Goal: Task Accomplishment & Management: Use online tool/utility

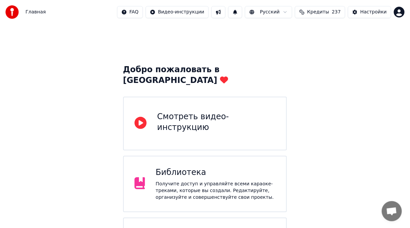
click at [259, 181] on div "Получите доступ и управляйте всеми караоке-треками, которые вы создали. Редакти…" at bounding box center [216, 191] width 120 height 20
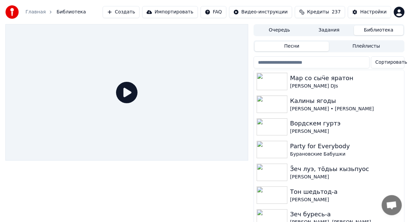
click at [140, 12] on button "Создать" at bounding box center [121, 12] width 37 height 12
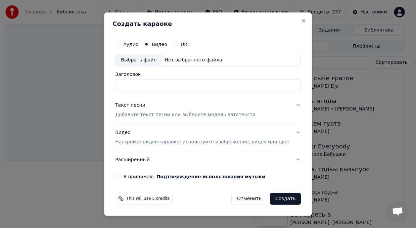
click at [120, 43] on button "Аудио" at bounding box center [117, 44] width 5 height 5
click at [149, 59] on div "Выбрать файл" at bounding box center [138, 60] width 46 height 12
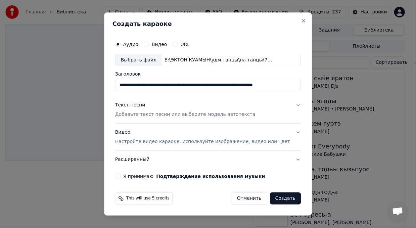
click at [150, 85] on input "**********" at bounding box center [208, 85] width 186 height 12
click at [213, 86] on input "**********" at bounding box center [208, 85] width 186 height 12
click at [203, 87] on input "**********" at bounding box center [208, 85] width 186 height 12
type input "**********"
click at [166, 107] on div "Текст песни Добавьте текст песни или выберите модель автотекста" at bounding box center [185, 110] width 140 height 16
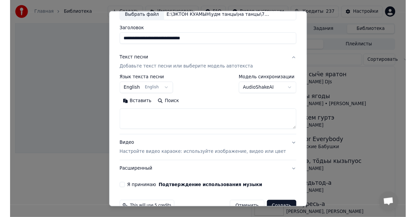
scroll to position [60, 0]
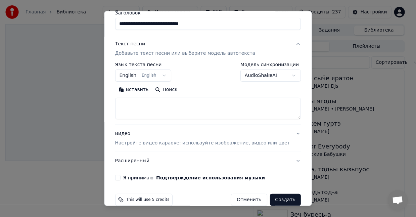
click at [262, 41] on button "Текст песни Добавьте текст песни или выберите модель автотекста" at bounding box center [208, 48] width 186 height 27
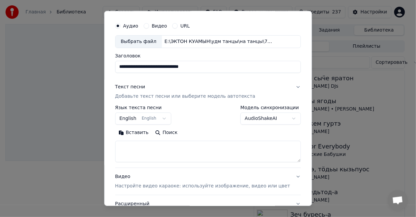
scroll to position [7, 0]
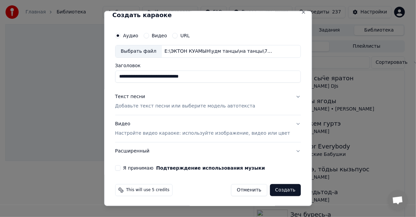
click at [159, 101] on div "Текст песни Добавьте текст песни или выберите модель автотекста" at bounding box center [185, 101] width 140 height 16
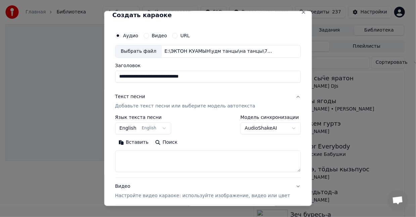
scroll to position [60, 0]
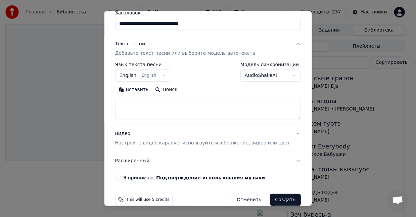
click at [158, 106] on textarea at bounding box center [208, 108] width 186 height 21
paste textarea "**********"
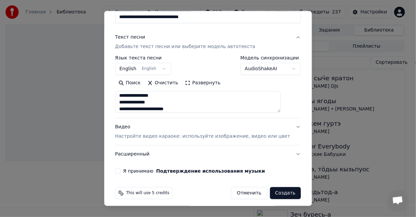
scroll to position [69, 0]
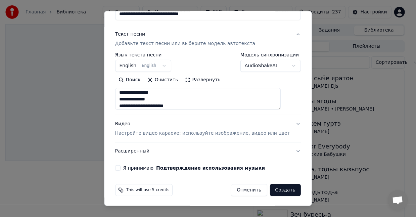
type textarea "**********"
click at [129, 166] on div "Я принимаю Подтверждение использования музыки" at bounding box center [208, 167] width 186 height 5
click at [120, 167] on button "Я принимаю Подтверждение использования музыки" at bounding box center [117, 167] width 5 height 5
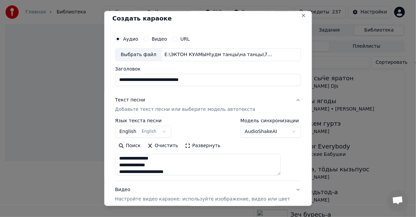
scroll to position [0, 0]
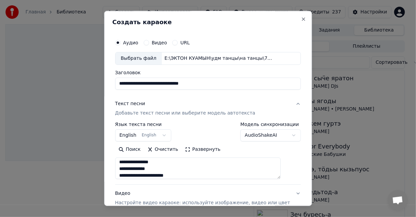
click at [164, 39] on div "Аудио Видео URL" at bounding box center [208, 42] width 186 height 13
click at [161, 43] on label "Видео" at bounding box center [159, 42] width 15 height 5
click at [149, 43] on button "Видео" at bounding box center [146, 42] width 5 height 5
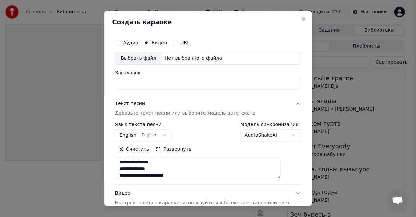
click at [157, 56] on div "Выбрать файл" at bounding box center [138, 58] width 46 height 12
type input "**********"
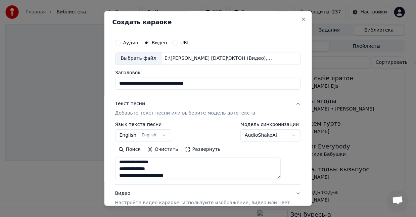
click at [134, 43] on label "Аудио" at bounding box center [130, 42] width 15 height 5
click at [120, 43] on button "Аудио" at bounding box center [117, 42] width 5 height 5
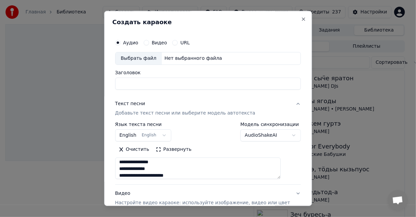
click at [154, 44] on div "Видео" at bounding box center [155, 42] width 23 height 5
click at [149, 42] on button "Видео" at bounding box center [146, 42] width 5 height 5
click at [152, 60] on div "Выбрать файл" at bounding box center [138, 58] width 46 height 12
type input "**********"
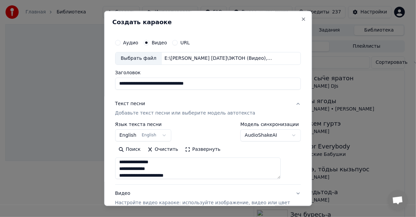
click at [120, 43] on button "Аудио" at bounding box center [117, 42] width 5 height 5
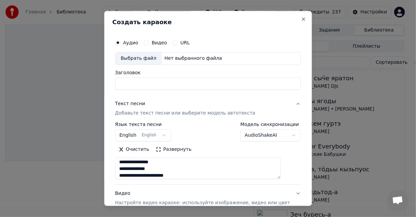
click at [152, 59] on div "Выбрать файл" at bounding box center [138, 58] width 46 height 12
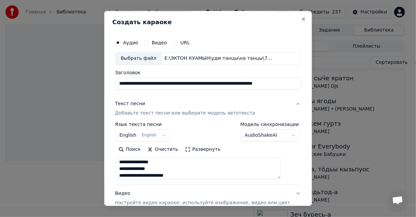
drag, startPoint x: 192, startPoint y: 85, endPoint x: 121, endPoint y: 85, distance: 70.8
click at [121, 85] on div "**********" at bounding box center [207, 137] width 191 height 209
type input "**********"
click at [169, 133] on button "English English" at bounding box center [143, 135] width 56 height 12
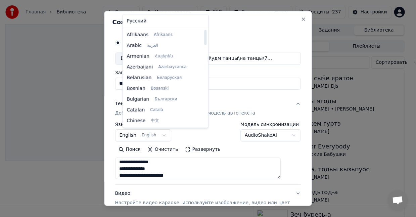
select select "**"
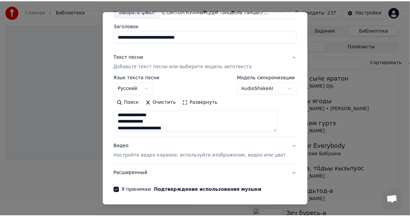
scroll to position [69, 0]
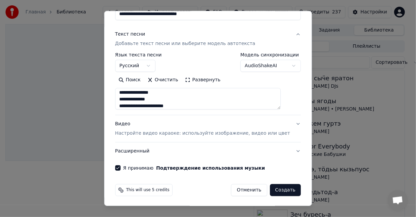
click at [279, 190] on button "Создать" at bounding box center [285, 190] width 31 height 12
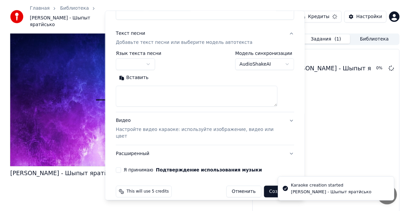
scroll to position [0, 0]
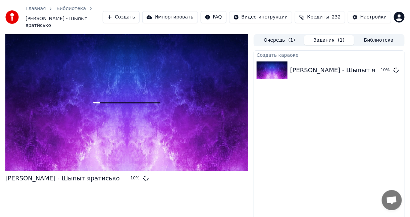
click at [281, 35] on button "Очередь ( 1 )" at bounding box center [280, 40] width 50 height 10
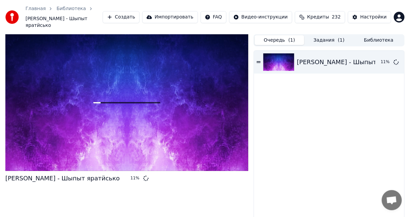
click at [314, 35] on button "Задания ( 1 )" at bounding box center [329, 40] width 50 height 10
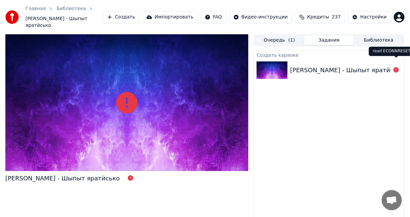
click at [396, 67] on icon at bounding box center [396, 69] width 5 height 5
click at [330, 35] on button "Задания" at bounding box center [329, 40] width 50 height 10
click at [284, 35] on button "Очередь ( 1 )" at bounding box center [280, 40] width 50 height 10
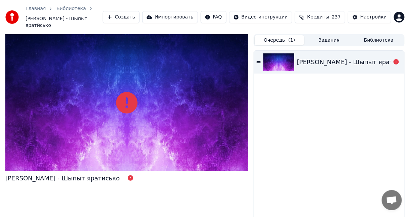
click at [311, 35] on button "Задания" at bounding box center [329, 40] width 50 height 10
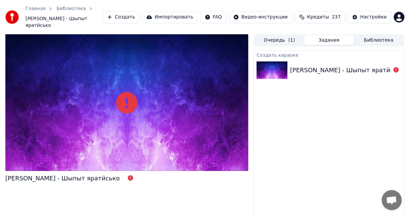
click at [268, 64] on img at bounding box center [272, 69] width 31 height 17
click at [296, 65] on div "[PERSON_NAME] - Шыпыт яратӥсько" at bounding box center [347, 69] width 114 height 9
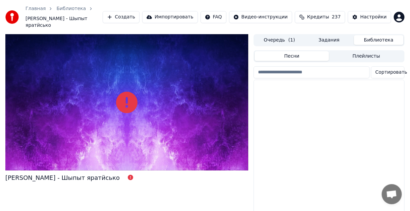
click at [370, 36] on button "Библиотека" at bounding box center [379, 40] width 50 height 10
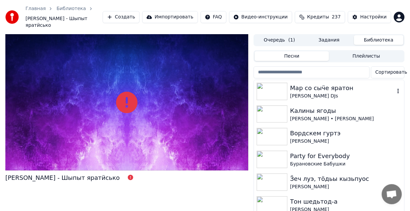
click at [335, 93] on div "[PERSON_NAME] DJs" at bounding box center [342, 96] width 105 height 7
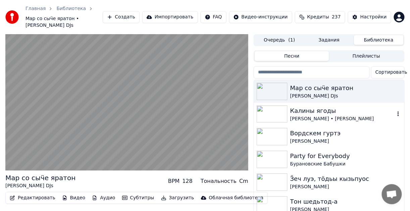
click at [325, 112] on div "Калины ягоды" at bounding box center [342, 110] width 105 height 9
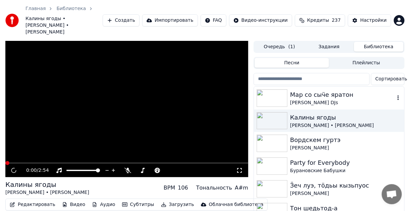
click at [322, 100] on div "[PERSON_NAME] DJs" at bounding box center [342, 103] width 105 height 7
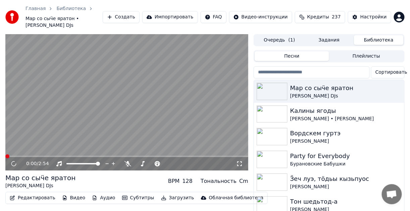
click at [354, 54] on button "Плейлисты" at bounding box center [366, 56] width 75 height 10
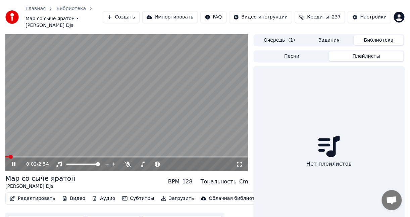
click at [13, 164] on icon at bounding box center [13, 164] width 3 height 4
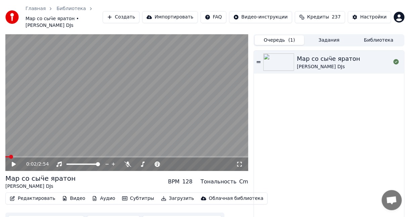
click at [290, 41] on span "( 1 )" at bounding box center [292, 40] width 7 height 7
click at [330, 42] on button "Задания" at bounding box center [329, 40] width 50 height 10
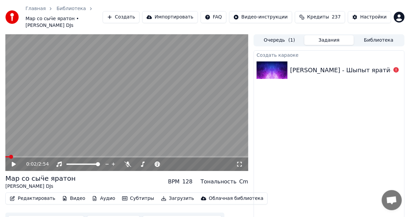
click at [319, 72] on div "[PERSON_NAME] - Шыпыт яратӥсько" at bounding box center [347, 69] width 114 height 9
click at [397, 70] on icon at bounding box center [396, 69] width 5 height 5
click at [382, 70] on div "[PERSON_NAME] - Шыпыт яратӥсько" at bounding box center [347, 69] width 114 height 9
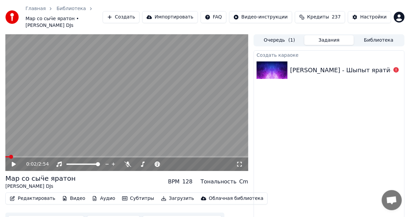
click at [382, 70] on div "[PERSON_NAME] - Шыпыт яратӥсько" at bounding box center [347, 69] width 114 height 9
click at [379, 70] on div "[PERSON_NAME] - Шыпыт яратӥсько" at bounding box center [347, 69] width 114 height 9
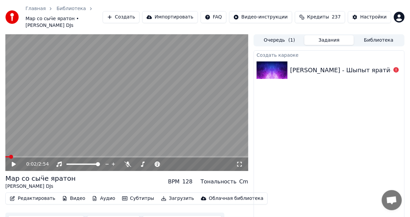
click at [340, 20] on span "237" at bounding box center [336, 17] width 9 height 7
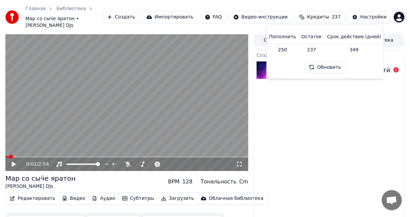
click at [340, 20] on span "237" at bounding box center [336, 17] width 9 height 7
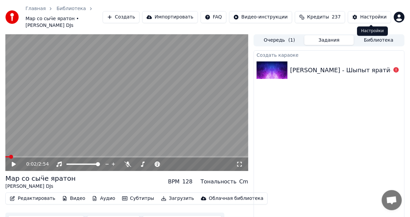
click at [360, 14] on button "Настройки" at bounding box center [369, 17] width 43 height 12
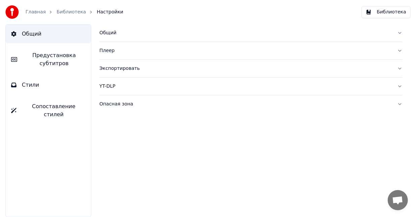
click at [34, 9] on link "Главная" at bounding box center [36, 12] width 20 height 7
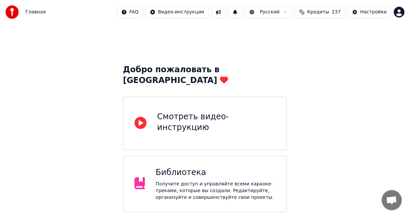
click at [181, 167] on div "Библиотека Получите доступ и управляйте всеми караоке-треками, которые вы созда…" at bounding box center [216, 184] width 120 height 34
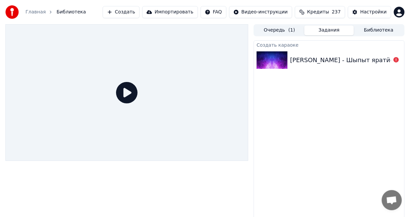
click at [140, 13] on button "Создать" at bounding box center [121, 12] width 37 height 12
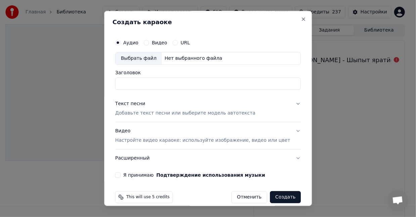
click at [156, 59] on div "Выбрать файл" at bounding box center [138, 58] width 46 height 12
type input "**********"
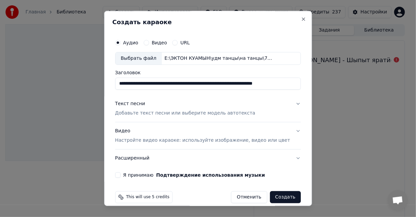
click at [156, 43] on div "Видео" at bounding box center [155, 42] width 23 height 5
click at [149, 43] on button "Видео" at bounding box center [146, 42] width 5 height 5
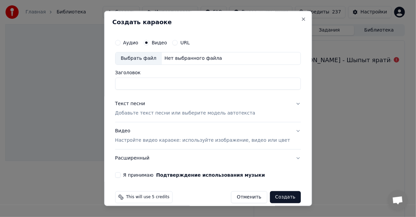
click at [130, 42] on div "Аудио" at bounding box center [126, 42] width 23 height 5
click at [128, 43] on div "Аудио" at bounding box center [126, 42] width 23 height 5
click at [120, 43] on button "Аудио" at bounding box center [117, 42] width 5 height 5
click at [147, 60] on div "Выбрать файл" at bounding box center [138, 58] width 46 height 12
click at [287, 19] on h2 "Создать караоке" at bounding box center [207, 22] width 191 height 6
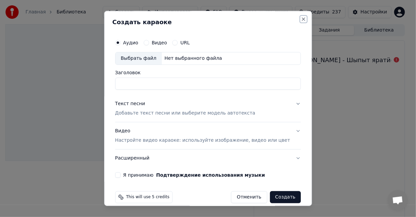
click at [301, 18] on button "Close" at bounding box center [303, 18] width 5 height 5
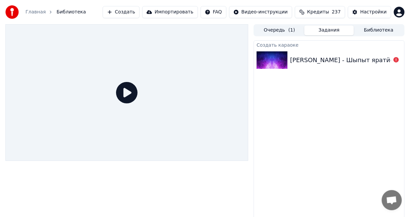
click at [140, 14] on button "Создать" at bounding box center [121, 12] width 37 height 12
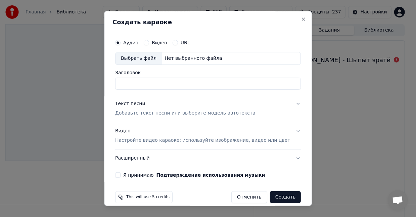
click at [143, 113] on p "Добавьте текст песни или выберите модель автотекста" at bounding box center [185, 113] width 140 height 7
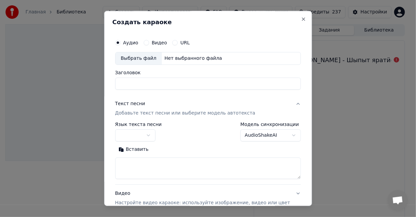
click at [145, 164] on textarea at bounding box center [208, 167] width 186 height 21
paste textarea "**********"
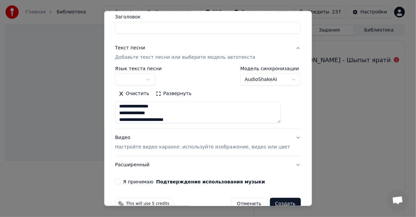
type textarea "**********"
click at [156, 77] on body "**********" at bounding box center [205, 108] width 410 height 217
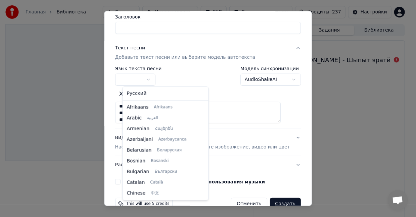
select select "**"
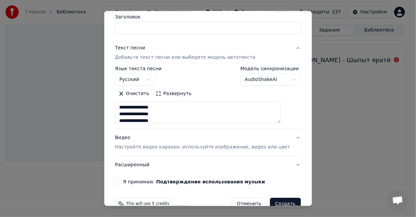
scroll to position [0, 0]
click at [172, 93] on button "Развернуть" at bounding box center [174, 93] width 42 height 11
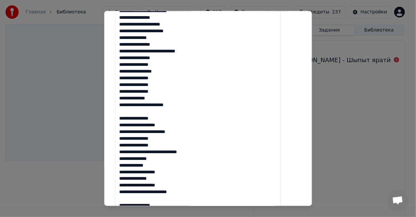
scroll to position [280, 0]
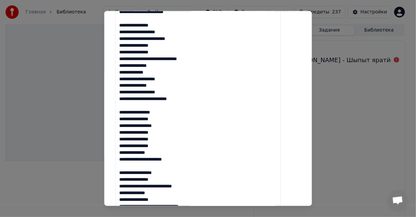
click at [127, 110] on textarea at bounding box center [198, 129] width 166 height 502
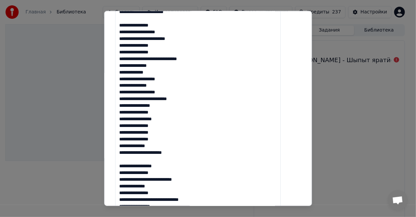
click at [126, 165] on textarea at bounding box center [198, 129] width 166 height 502
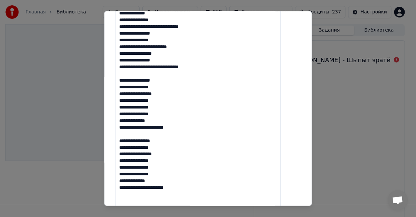
scroll to position [447, 0]
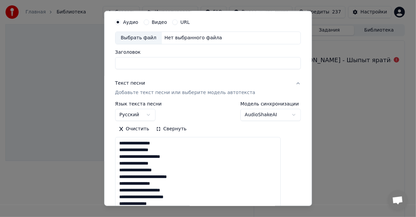
scroll to position [0, 0]
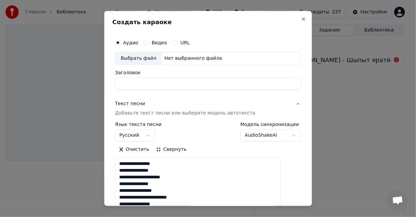
type textarea "**********"
click at [147, 61] on div "Выбрать файл" at bounding box center [138, 58] width 46 height 12
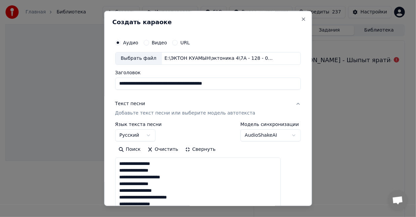
drag, startPoint x: 156, startPoint y: 83, endPoint x: 159, endPoint y: 83, distance: 3.4
click at [156, 83] on input "**********" at bounding box center [208, 84] width 186 height 12
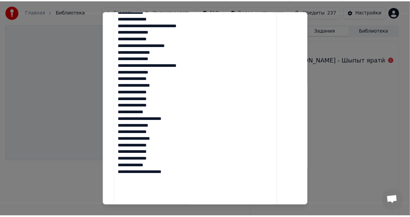
scroll to position [550, 0]
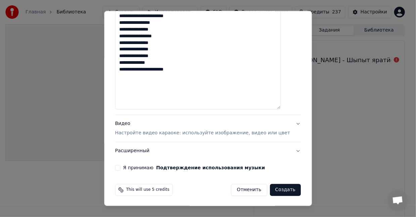
type input "**********"
click at [128, 166] on div "Я принимаю Подтверждение использования музыки" at bounding box center [208, 167] width 186 height 5
click at [128, 168] on div "Я принимаю Подтверждение использования музыки" at bounding box center [208, 167] width 186 height 5
click at [120, 167] on button "Я принимаю Подтверждение использования музыки" at bounding box center [117, 167] width 5 height 5
click at [270, 190] on button "Создать" at bounding box center [285, 190] width 31 height 12
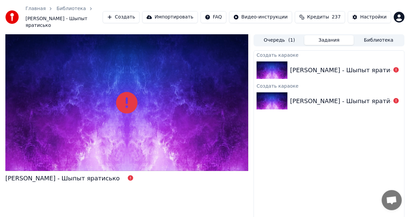
click at [396, 201] on span "Открытый чат" at bounding box center [391, 200] width 11 height 9
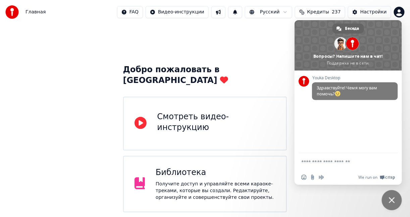
click at [329, 161] on textarea "Отправьте сообщение..." at bounding box center [340, 162] width 79 height 6
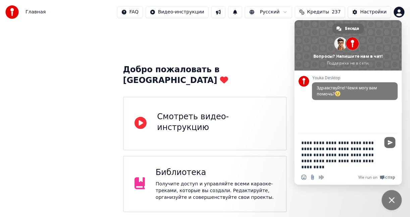
type textarea "**********"
click at [387, 141] on span "Отправить" at bounding box center [390, 142] width 11 height 11
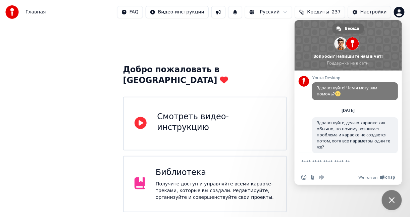
click at [343, 56] on span at bounding box center [348, 45] width 107 height 50
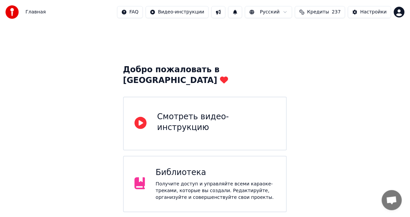
click at [242, 13] on button at bounding box center [235, 12] width 14 height 12
click at [226, 14] on button at bounding box center [218, 12] width 14 height 12
click at [226, 15] on button at bounding box center [218, 12] width 14 height 12
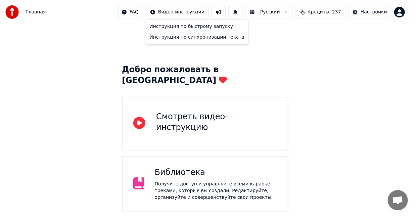
click at [200, 16] on html "Главная FAQ Видео-инструкции Русский Кредиты 237 Настройки Добро пожаловать в Y…" at bounding box center [208, 182] width 416 height 364
click at [193, 34] on div "Инструкция по синхронизации текста" at bounding box center [197, 37] width 100 height 11
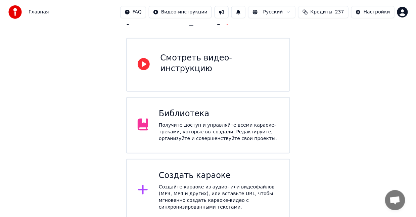
scroll to position [112, 0]
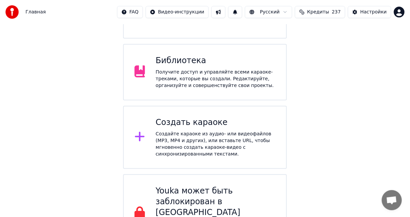
click at [219, 117] on div "Создать караоке" at bounding box center [216, 122] width 120 height 11
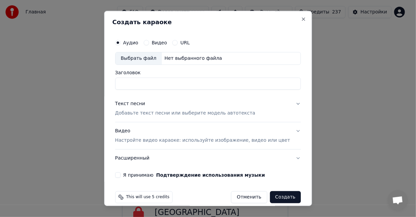
click at [143, 59] on div "Выбрать файл" at bounding box center [138, 58] width 46 height 12
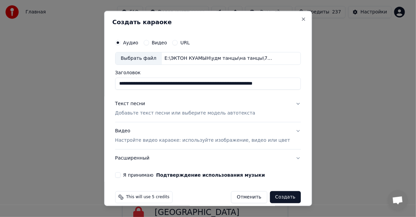
click at [149, 83] on input "**********" at bounding box center [208, 84] width 186 height 12
click at [200, 84] on input "**********" at bounding box center [208, 84] width 186 height 12
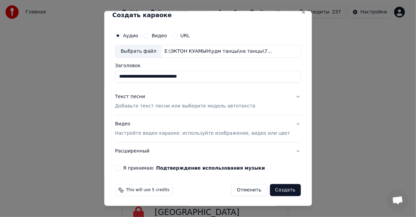
type input "**********"
click at [179, 104] on p "Добавьте текст песни или выберите модель автотекста" at bounding box center [185, 106] width 140 height 7
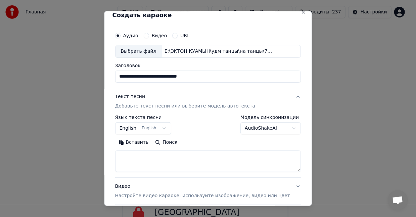
click at [145, 166] on textarea at bounding box center [208, 160] width 186 height 21
paste textarea "**********"
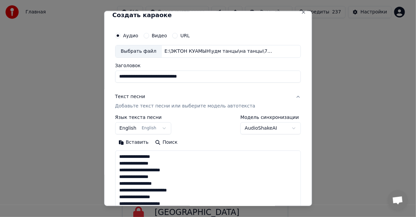
scroll to position [478, 0]
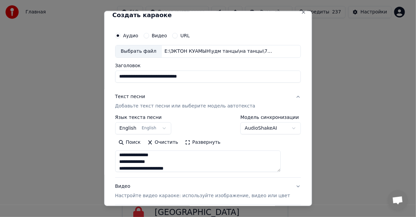
click at [198, 144] on button "Развернуть" at bounding box center [203, 142] width 42 height 11
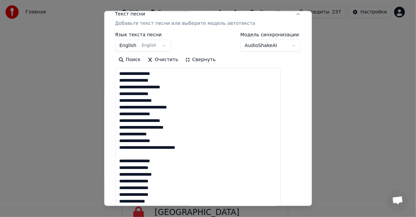
scroll to position [175, 0]
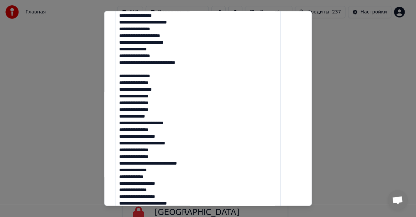
scroll to position [176, 0]
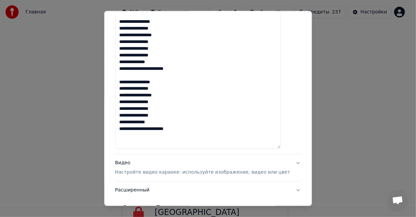
scroll to position [399, 0]
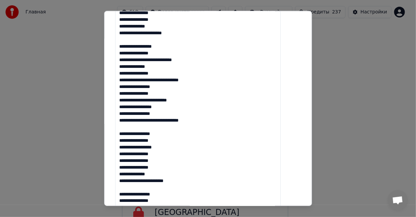
click at [126, 48] on textarea at bounding box center [198, 9] width 166 height 502
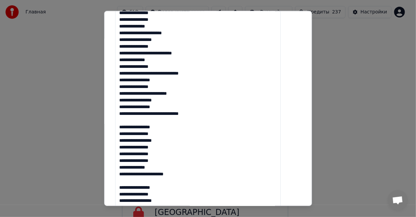
click at [126, 122] on textarea at bounding box center [198, 9] width 166 height 502
click at [127, 126] on textarea at bounding box center [198, 9] width 166 height 502
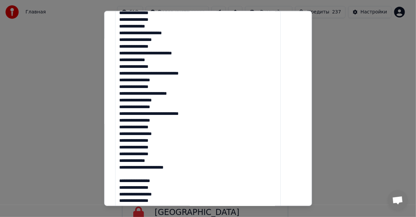
click at [126, 178] on textarea at bounding box center [198, 9] width 166 height 502
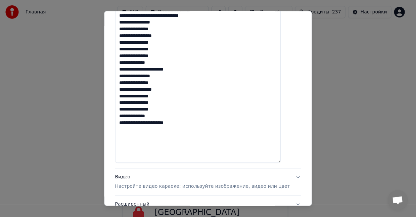
scroll to position [550, 0]
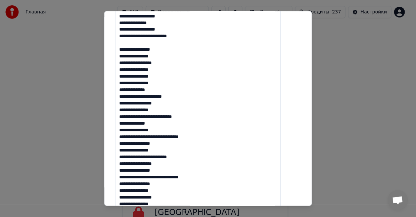
scroll to position [280, 0]
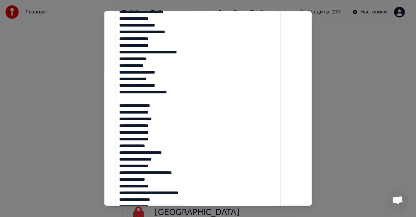
click at [128, 105] on textarea at bounding box center [198, 129] width 166 height 502
click at [127, 105] on textarea at bounding box center [198, 129] width 166 height 502
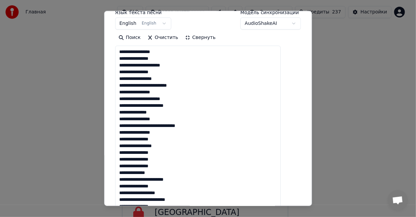
scroll to position [0, 0]
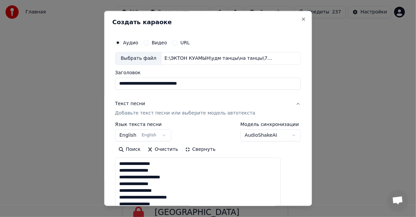
type textarea "**********"
click at [158, 133] on button "English English" at bounding box center [143, 135] width 56 height 12
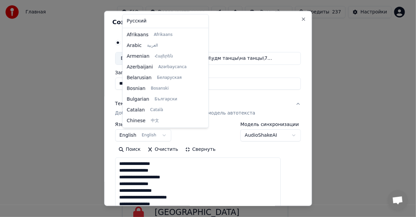
scroll to position [54, 0]
select select "**"
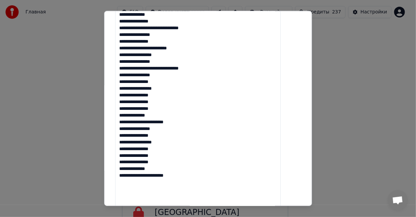
scroll to position [550, 0]
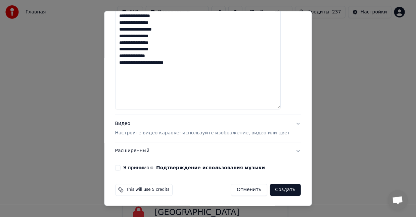
click at [120, 168] on button "Я принимаю Подтверждение использования музыки" at bounding box center [117, 167] width 5 height 5
click at [274, 191] on button "Создать" at bounding box center [285, 190] width 31 height 12
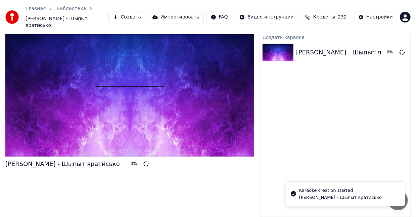
scroll to position [11, 0]
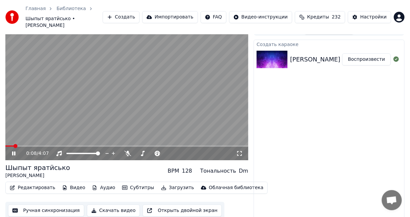
click at [29, 145] on span at bounding box center [126, 145] width 243 height 1
click at [42, 145] on span at bounding box center [126, 145] width 243 height 1
click at [35, 138] on video at bounding box center [126, 91] width 243 height 137
click at [33, 147] on div "0:38 / 4:07" at bounding box center [126, 153] width 243 height 13
click at [12, 151] on icon at bounding box center [14, 153] width 4 height 5
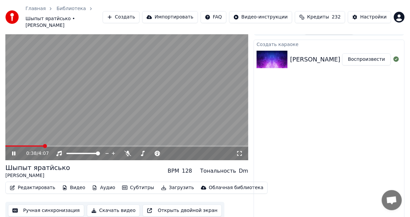
click at [32, 145] on span at bounding box center [24, 145] width 38 height 1
click at [27, 145] on span at bounding box center [18, 145] width 27 height 1
click at [130, 151] on icon at bounding box center [128, 153] width 7 height 5
click at [88, 102] on video at bounding box center [126, 91] width 243 height 137
click at [66, 183] on button "Видео" at bounding box center [73, 187] width 29 height 9
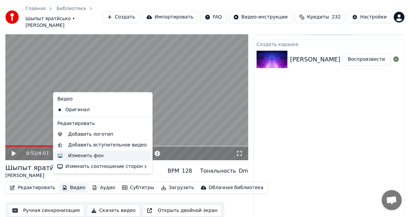
click at [82, 156] on div "Изменить фон" at bounding box center [86, 155] width 36 height 7
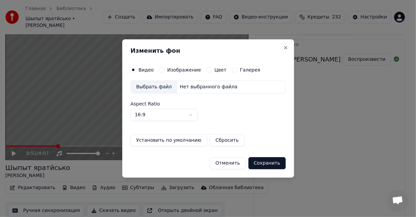
click at [164, 88] on div "Выбрать файл" at bounding box center [154, 87] width 46 height 12
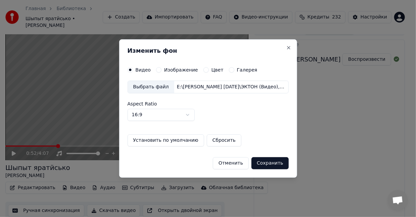
click at [259, 161] on button "Сохранить" at bounding box center [269, 163] width 37 height 12
